Goal: Task Accomplishment & Management: Manage account settings

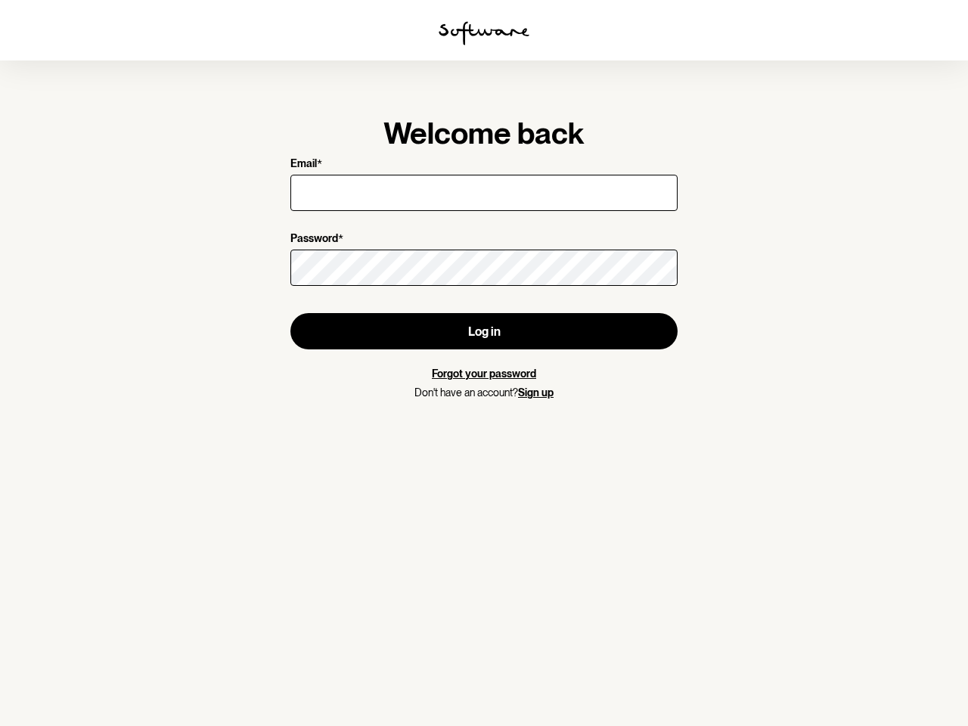
click at [484, 33] on img at bounding box center [484, 33] width 91 height 24
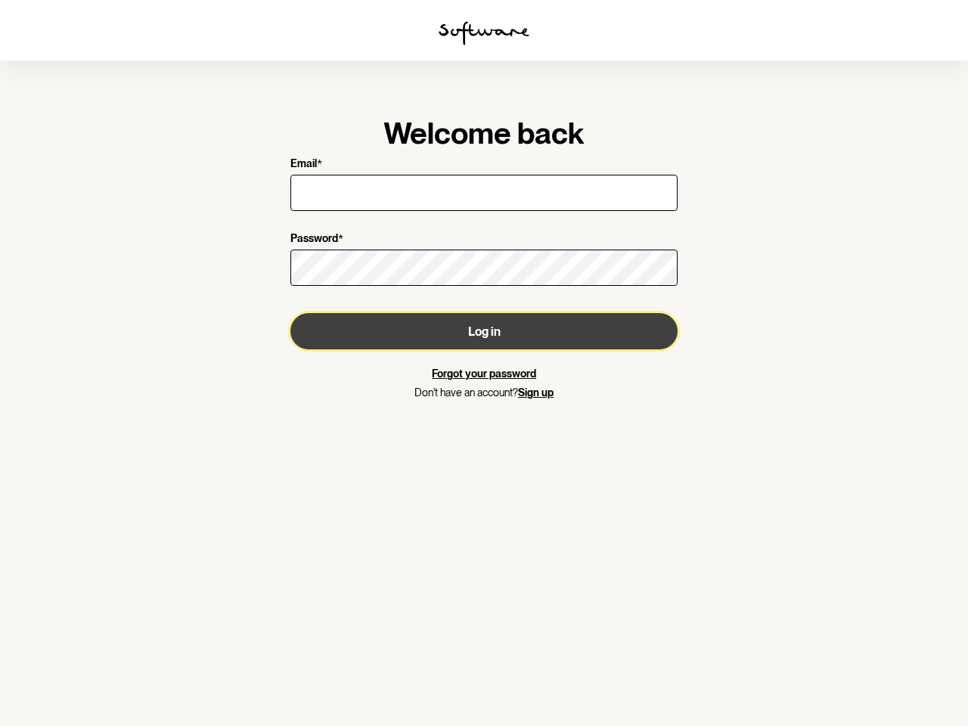
click at [484, 331] on button "Log in" at bounding box center [483, 331] width 387 height 36
